Goal: Find specific page/section: Find specific page/section

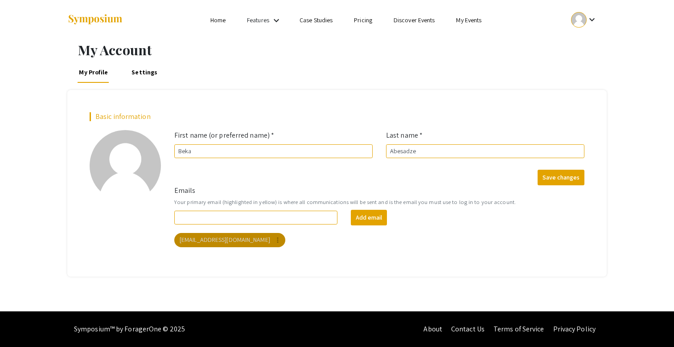
click at [221, 240] on mat-chip "[EMAIL_ADDRESS][DOMAIN_NAME] more_vert" at bounding box center [229, 240] width 111 height 14
click at [274, 243] on mat-icon "more_vert" at bounding box center [278, 240] width 8 height 8
click at [590, 20] on div at bounding box center [337, 173] width 674 height 347
click at [591, 20] on mat-icon "keyboard_arrow_down" at bounding box center [592, 19] width 11 height 11
click at [581, 37] on button "My Account" at bounding box center [589, 43] width 55 height 21
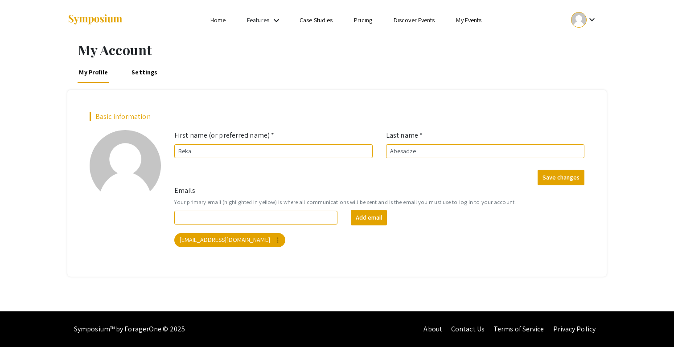
click at [398, 22] on link "Discover Events" at bounding box center [414, 20] width 41 height 8
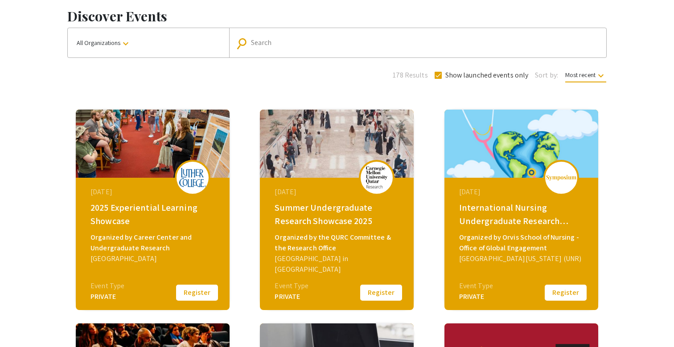
scroll to position [37, 0]
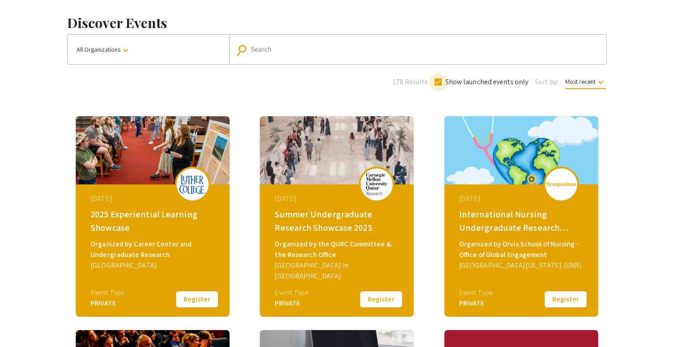
click at [439, 82] on span at bounding box center [438, 81] width 7 height 7
click at [438, 86] on input "Show launched events only" at bounding box center [438, 86] width 0 height 0
checkbox input "false"
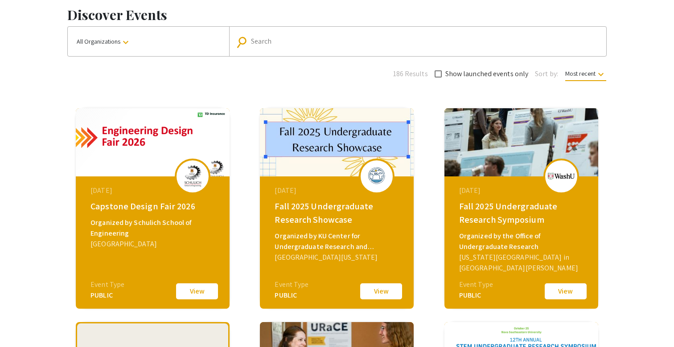
scroll to position [33, 0]
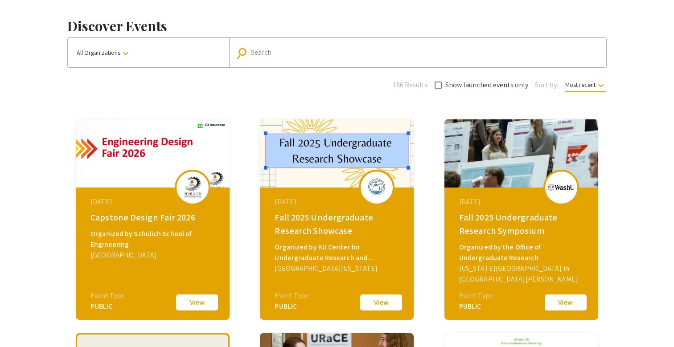
click at [274, 50] on input "Search" at bounding box center [422, 53] width 343 height 8
type input "."
type input "[PERSON_NAME]"
